Goal: Task Accomplishment & Management: Use online tool/utility

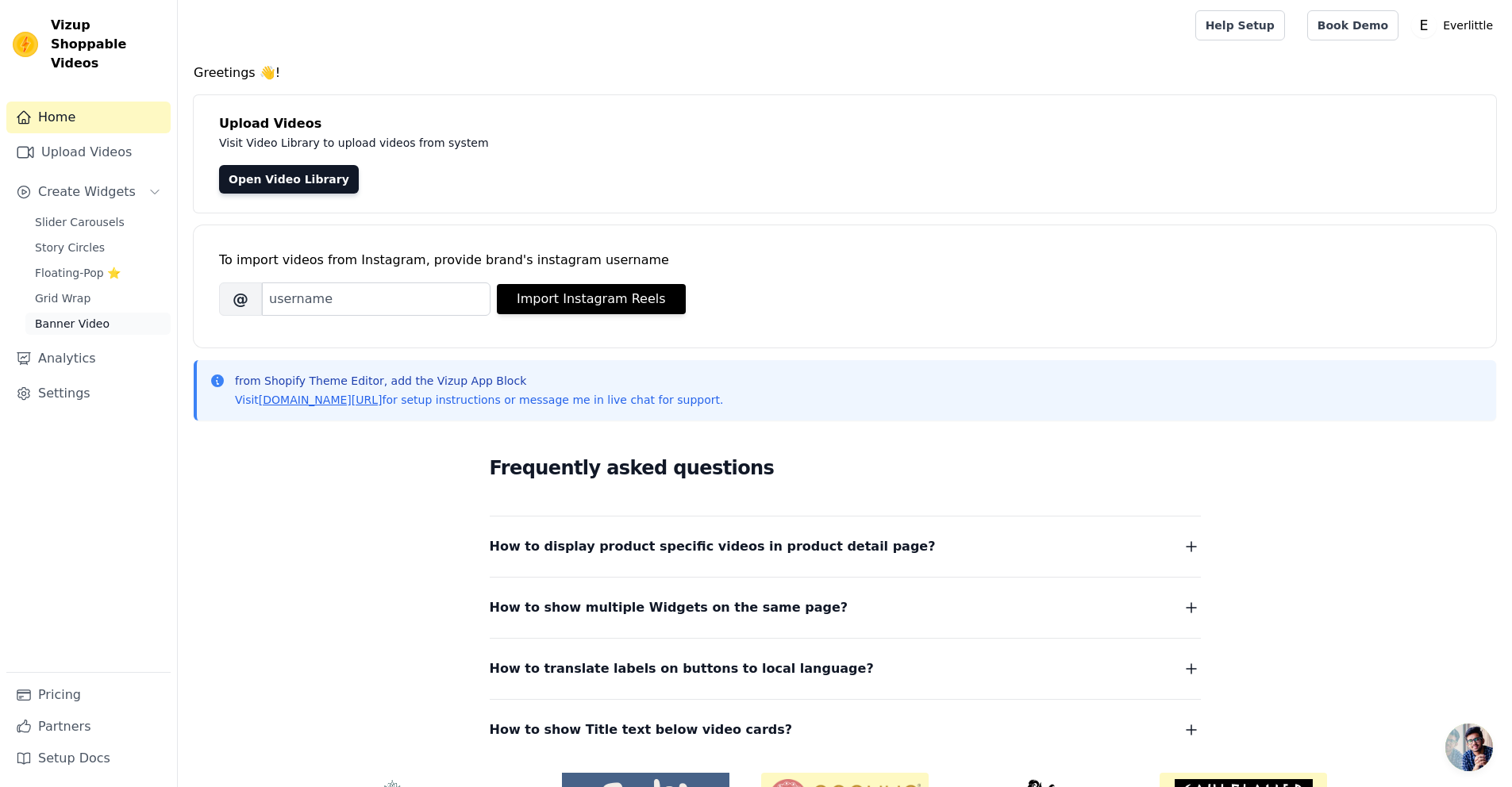
click at [95, 316] on span "Banner Video" at bounding box center [72, 324] width 75 height 16
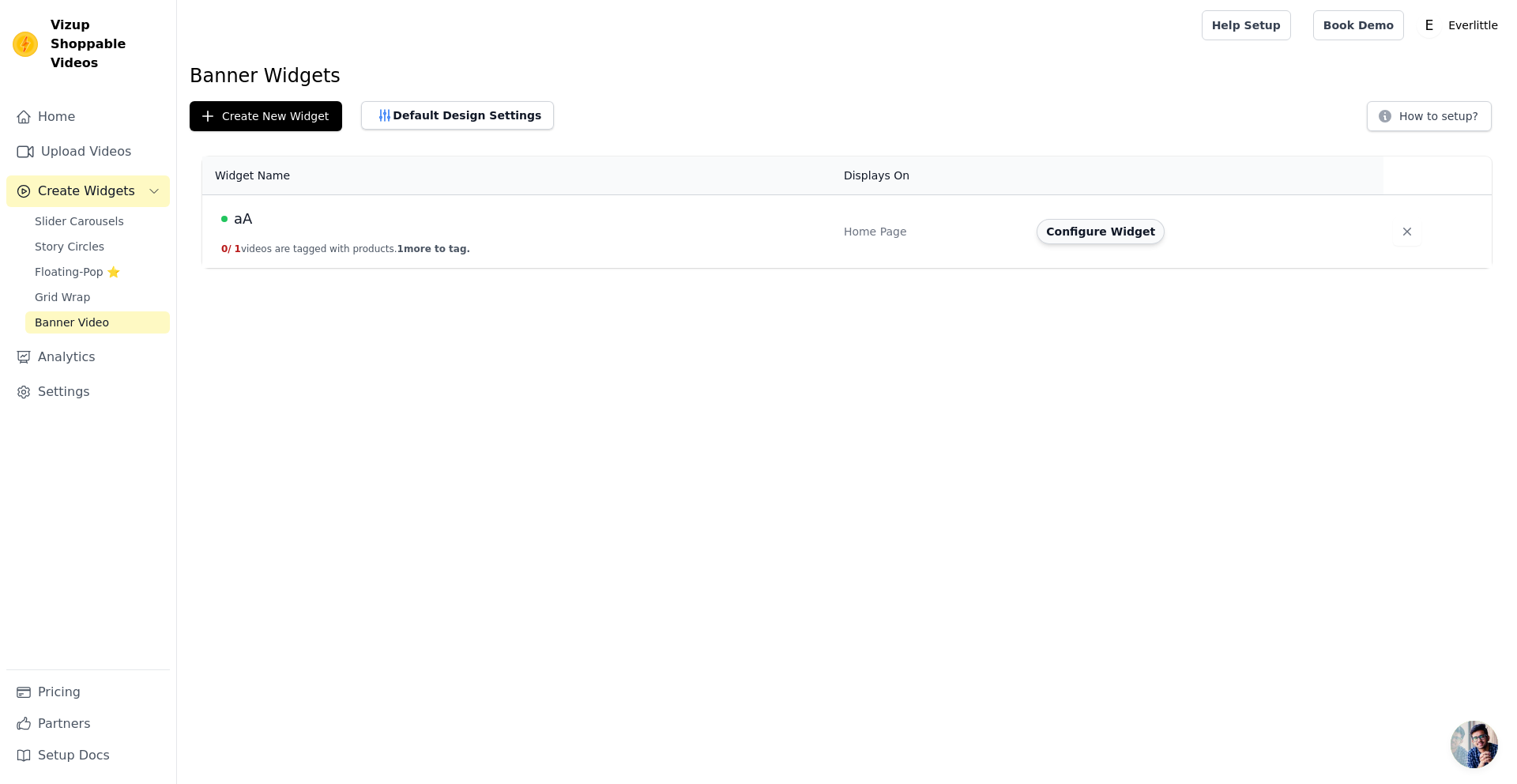
click at [1117, 231] on button "Configure Widget" at bounding box center [1101, 231] width 128 height 26
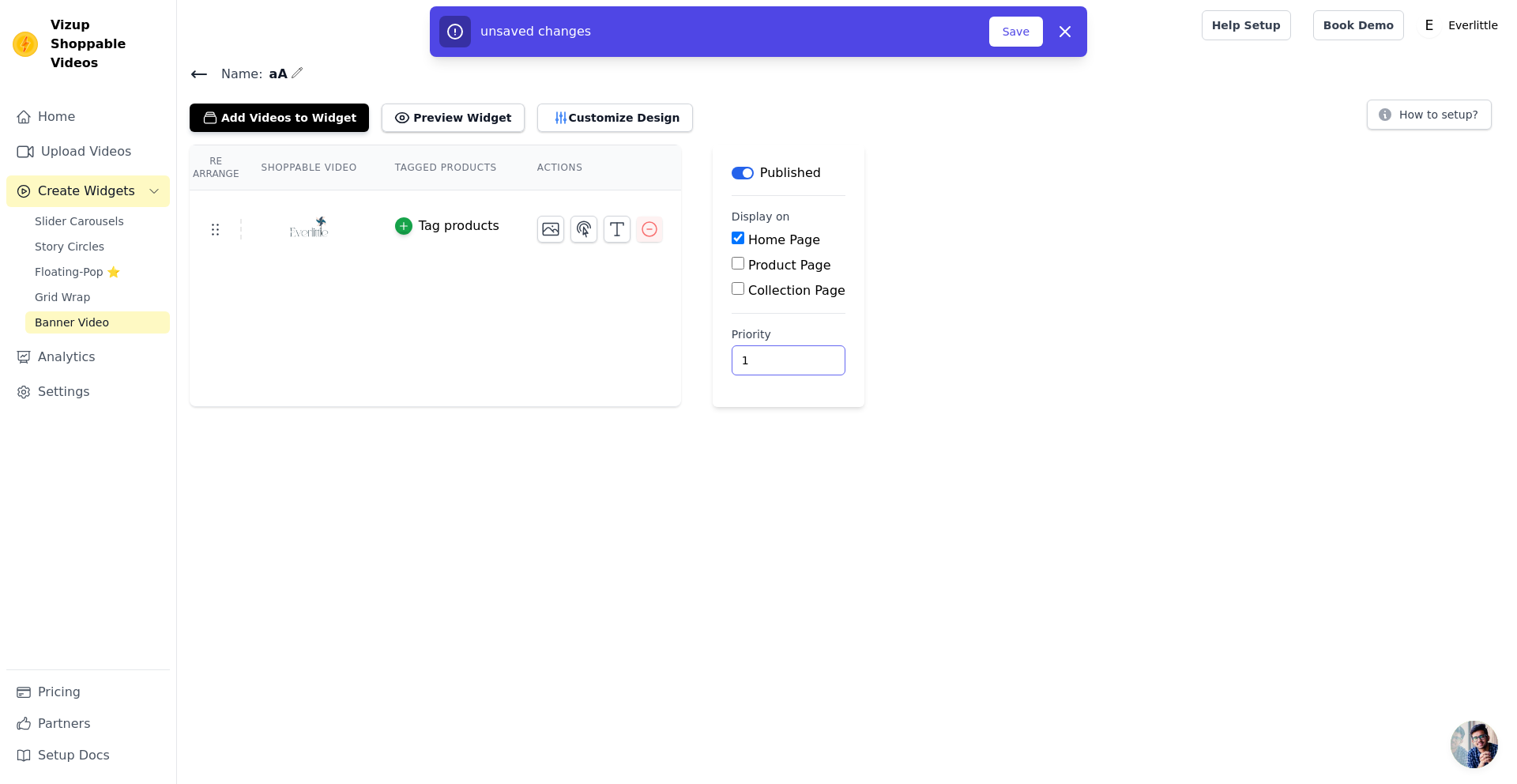
click at [793, 356] on input "1" at bounding box center [789, 360] width 114 height 30
click at [793, 356] on input "2" at bounding box center [789, 360] width 114 height 30
click at [799, 364] on input "1" at bounding box center [789, 360] width 114 height 30
type input "0"
click at [799, 364] on input "0" at bounding box center [789, 360] width 114 height 30
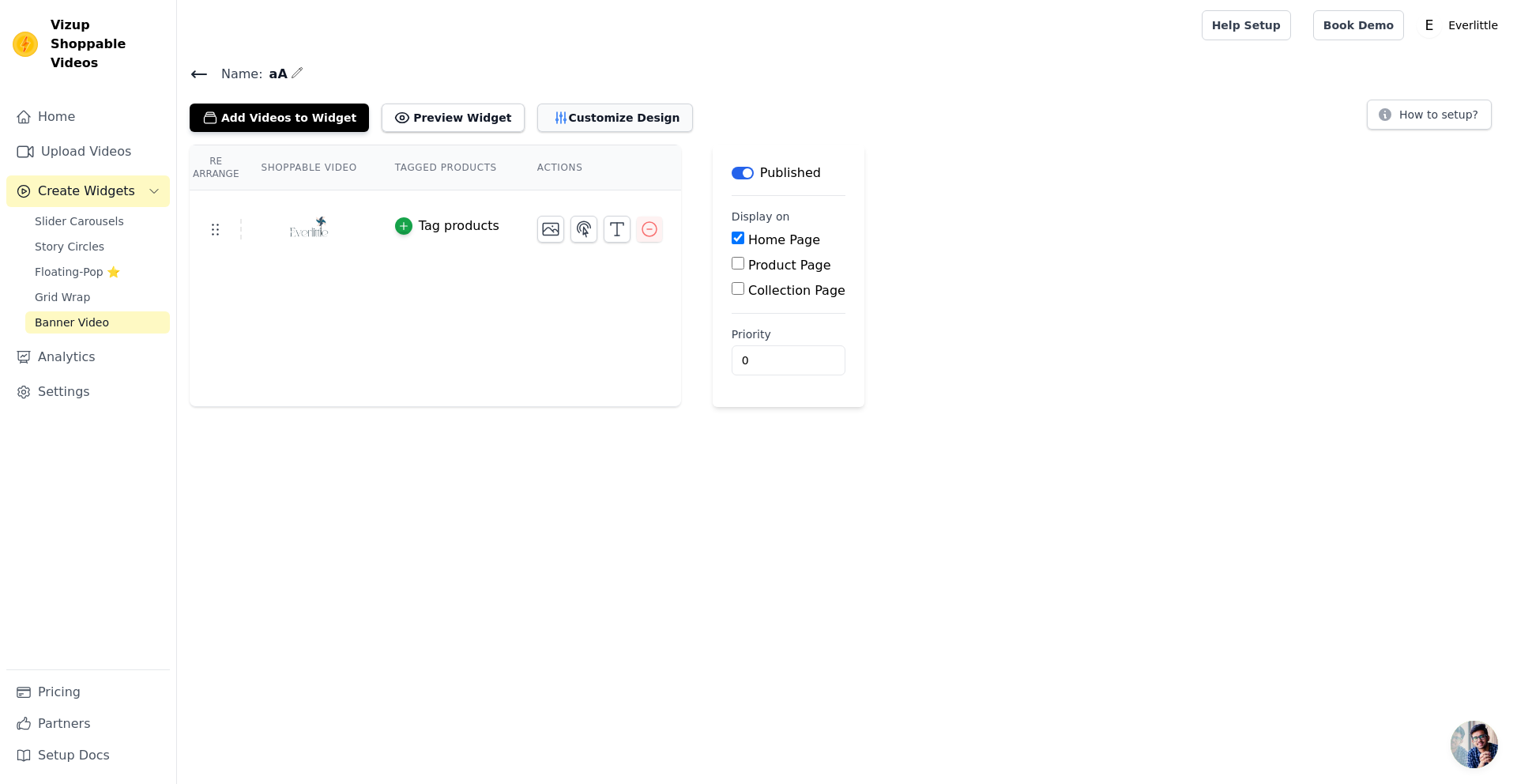
click at [567, 117] on button "Customize Design" at bounding box center [615, 118] width 155 height 29
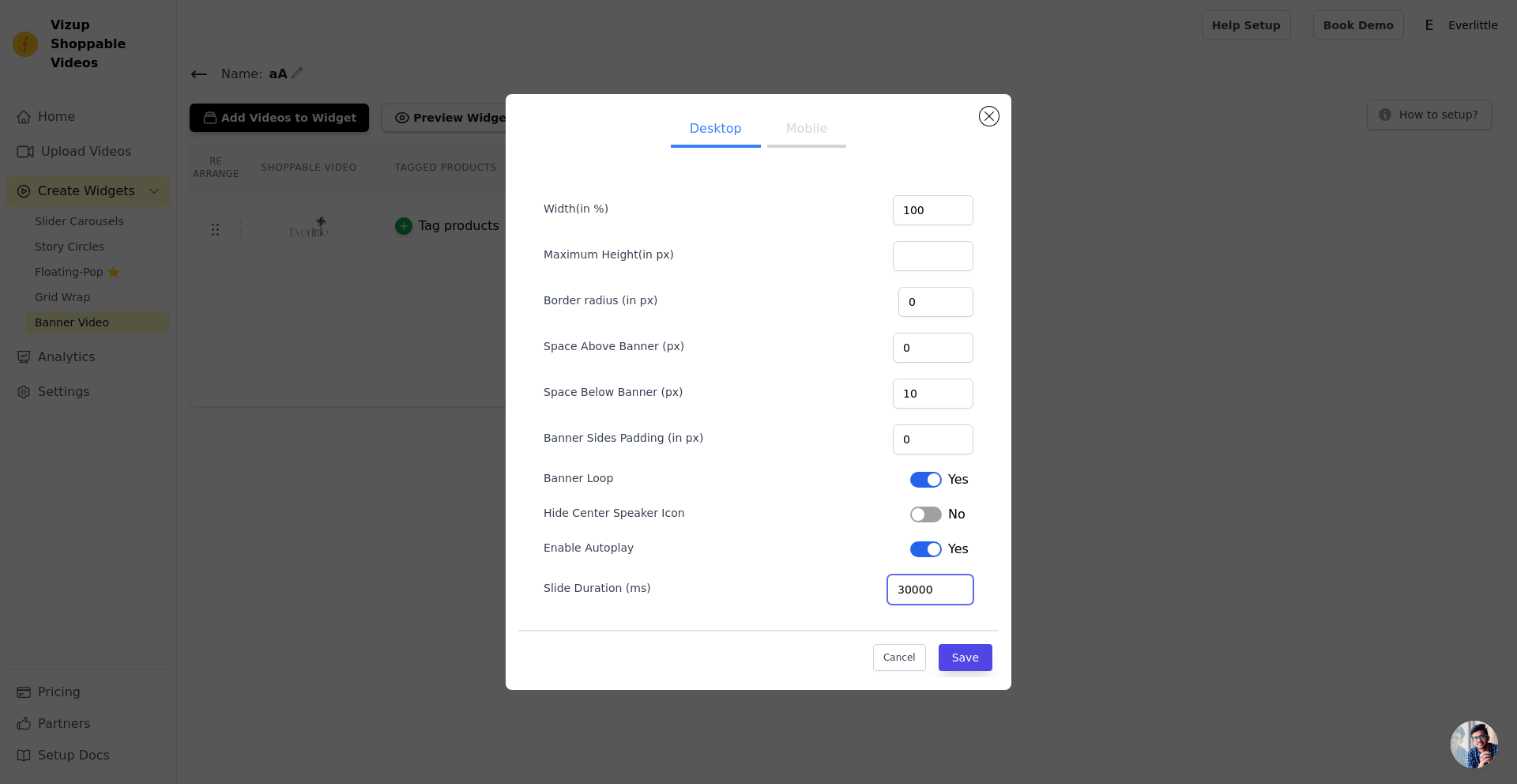
type input "30000"
click at [959, 585] on input "30000" at bounding box center [931, 589] width 87 height 30
click at [806, 123] on button "Mobile" at bounding box center [807, 130] width 79 height 34
click at [735, 133] on button "Desktop" at bounding box center [716, 130] width 90 height 34
click at [784, 132] on button "Mobile" at bounding box center [807, 130] width 79 height 34
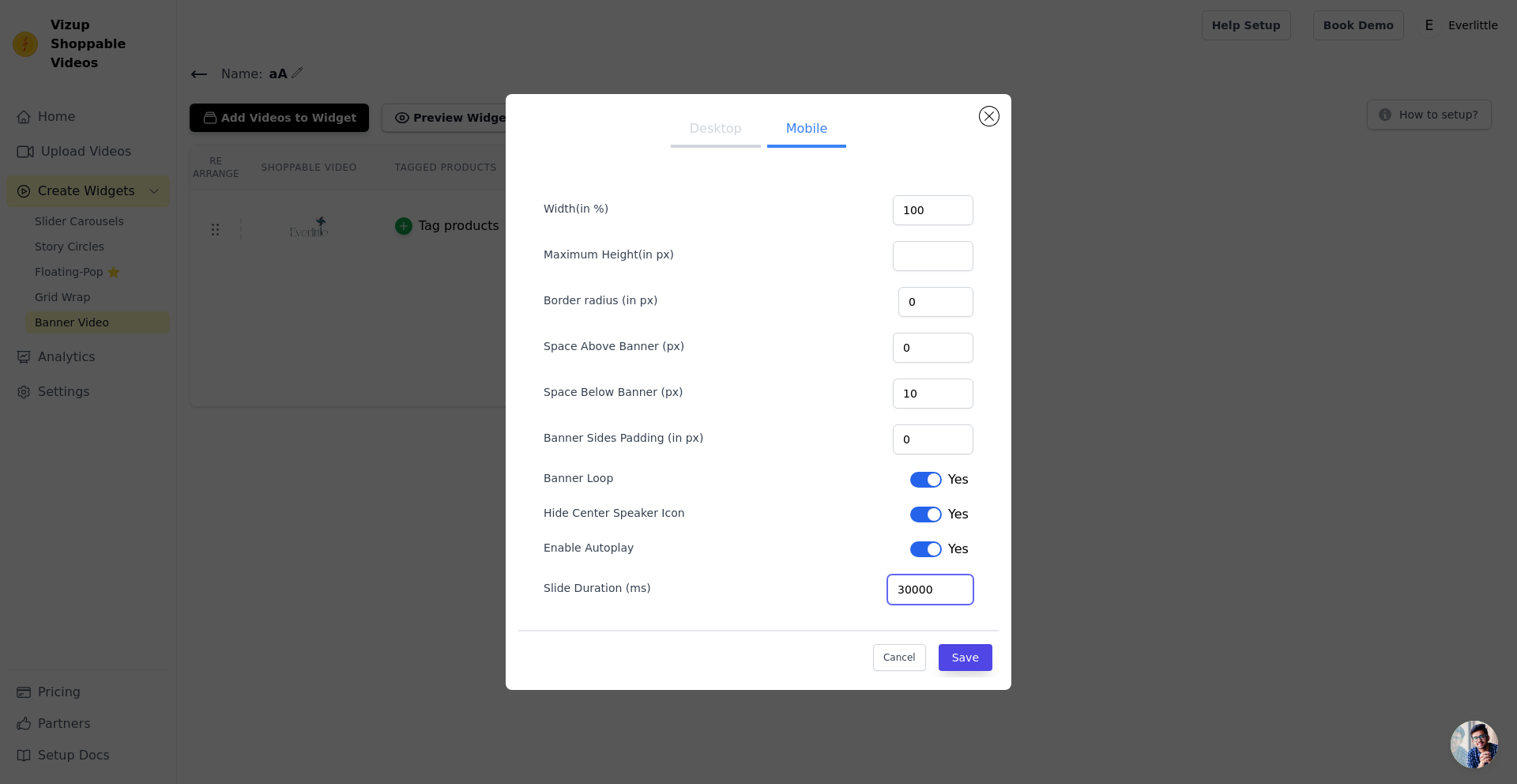
type input "30000"
click at [960, 585] on input "30000" at bounding box center [931, 589] width 87 height 30
click at [964, 655] on button "Save" at bounding box center [965, 657] width 54 height 27
